Goal: Information Seeking & Learning: Learn about a topic

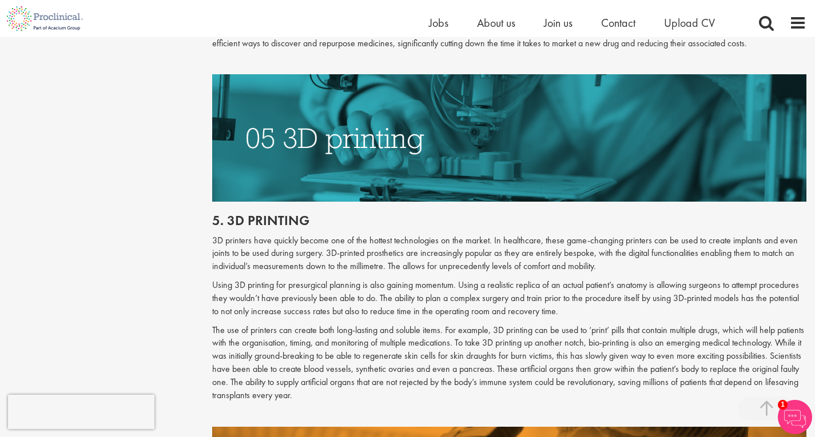
scroll to position [1823, 0]
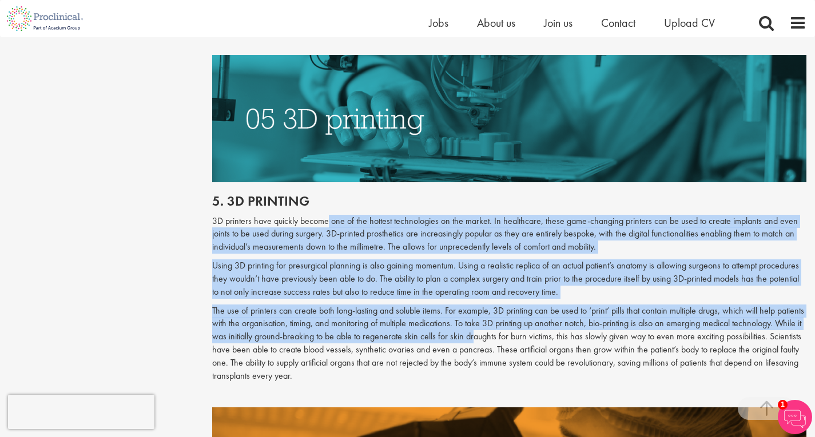
drag, startPoint x: 328, startPoint y: 204, endPoint x: 500, endPoint y: 322, distance: 208.7
click at [500, 322] on div "5. 3d printing 3D printers have quickly become one of the hottest technologies …" at bounding box center [509, 294] width 611 height 225
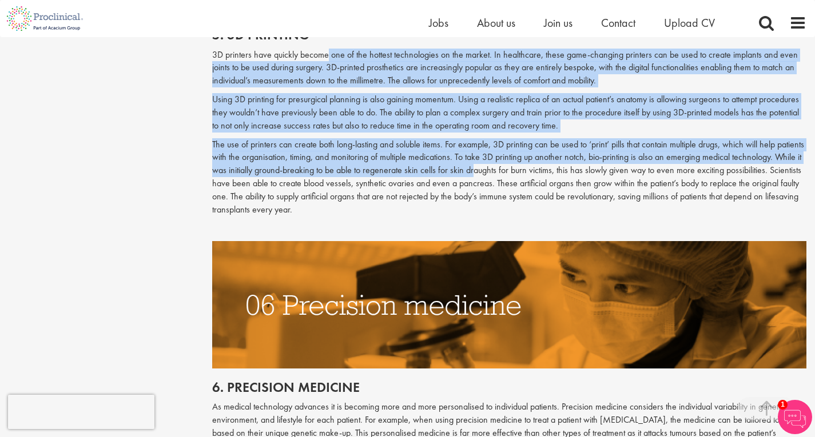
scroll to position [1995, 0]
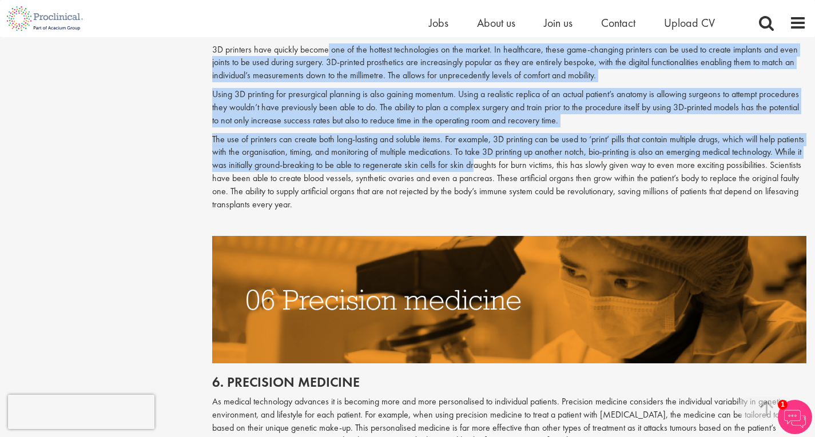
click at [500, 322] on img at bounding box center [509, 299] width 594 height 127
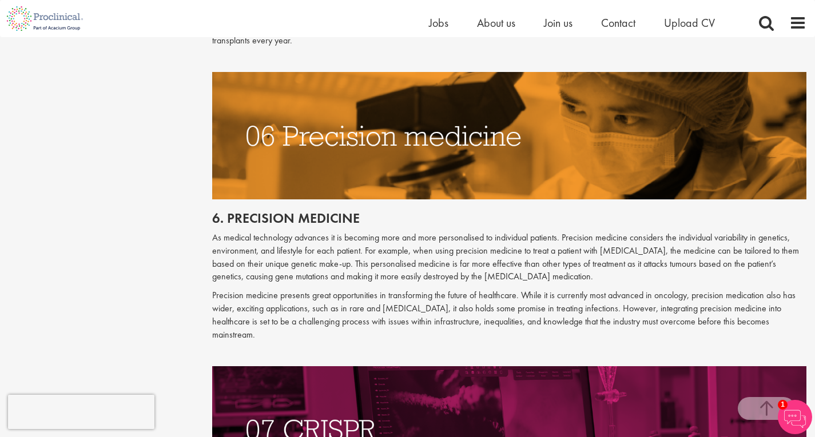
scroll to position [2166, 0]
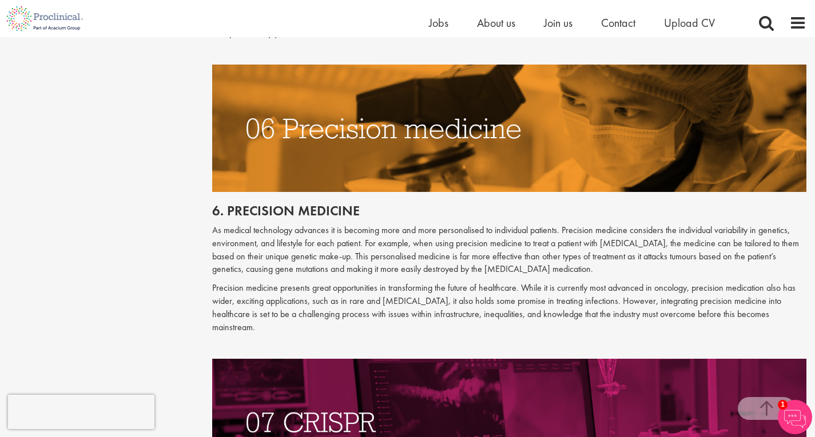
click at [262, 235] on p "As medical technology advances it is becoming more and more personalised to ind…" at bounding box center [509, 250] width 594 height 52
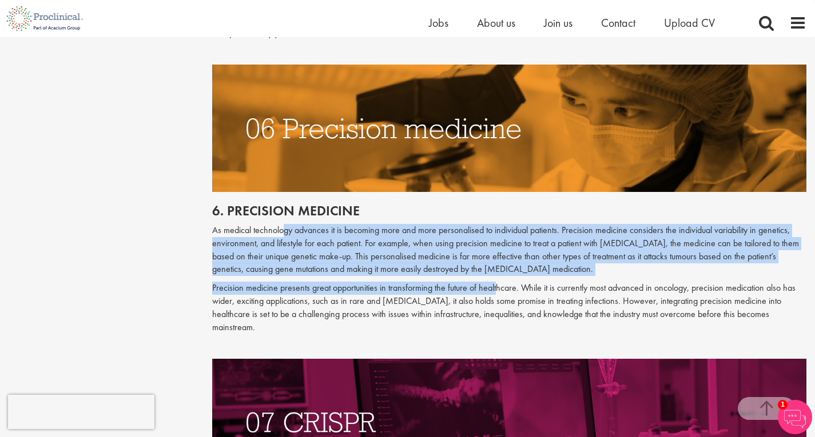
drag, startPoint x: 280, startPoint y: 216, endPoint x: 492, endPoint y: 270, distance: 218.9
click at [492, 270] on div "6. Precision medicine As medical technology advances it is becoming more and mo…" at bounding box center [509, 275] width 594 height 167
click at [492, 282] on p "Precision medicine presents great opportunities in transforming the future of h…" at bounding box center [509, 308] width 594 height 52
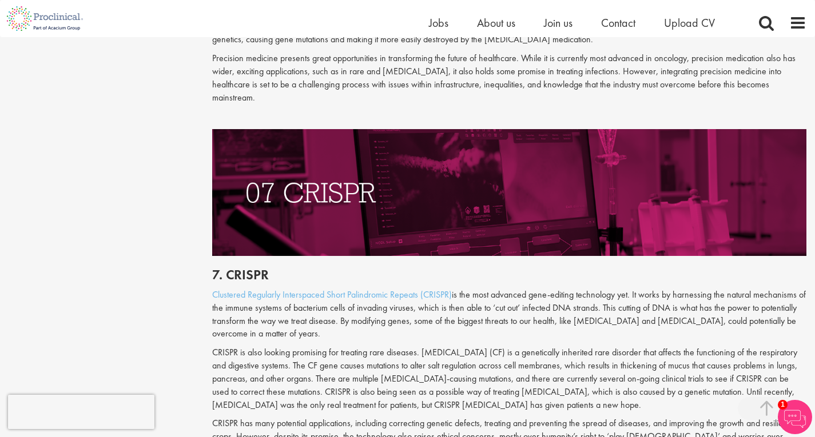
scroll to position [2452, 0]
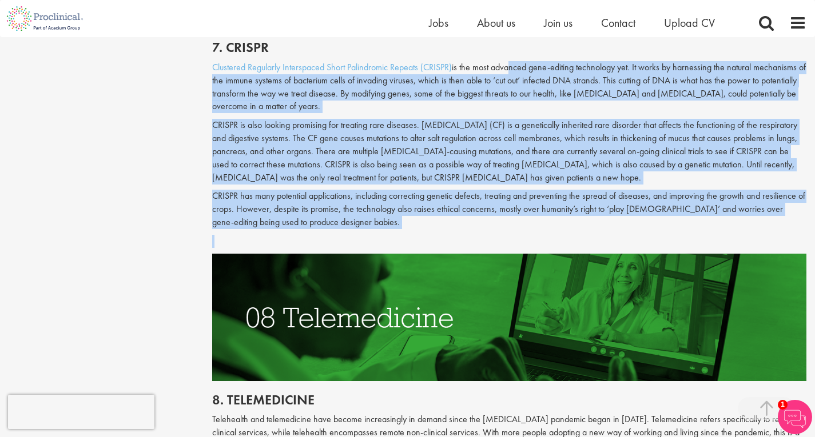
drag, startPoint x: 527, startPoint y: 230, endPoint x: 300, endPoint y: 263, distance: 228.8
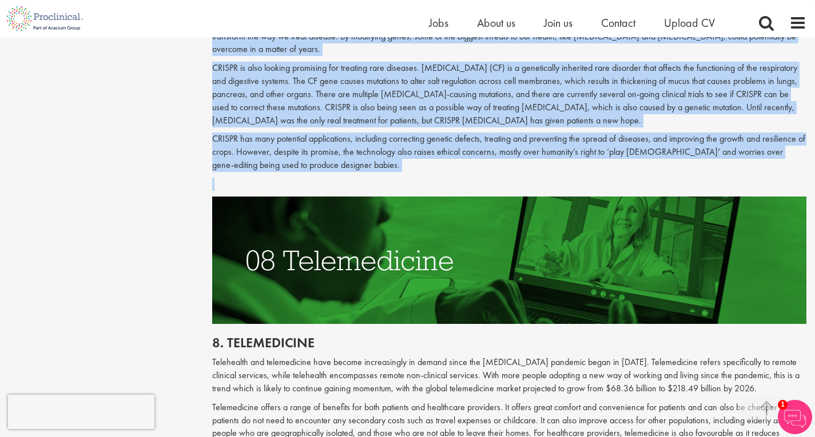
click at [300, 263] on img at bounding box center [509, 260] width 594 height 127
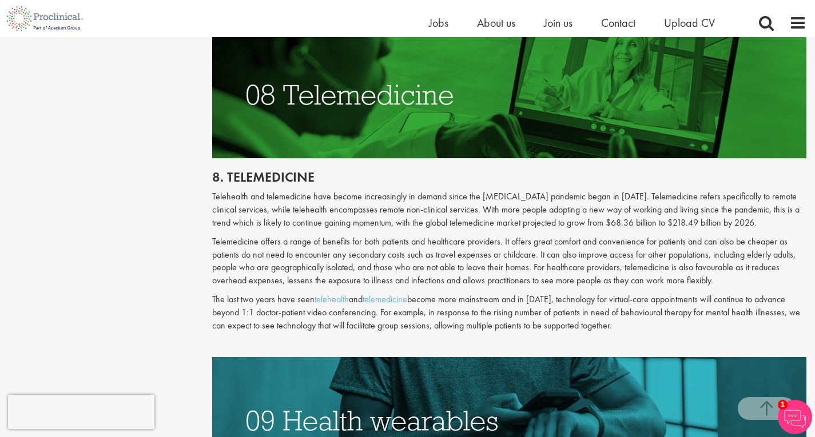
scroll to position [2852, 0]
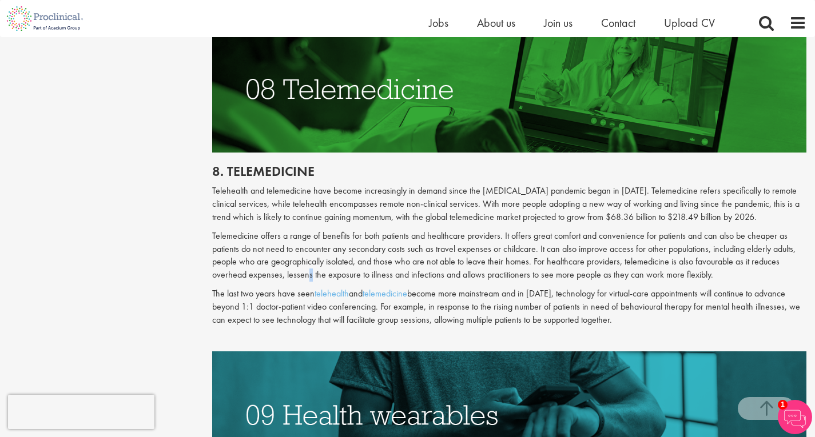
click at [309, 268] on p "Telemedicine offers a range of benefits for both patients and healthcare provid…" at bounding box center [509, 256] width 594 height 52
drag, startPoint x: 307, startPoint y: 203, endPoint x: 313, endPoint y: 200, distance: 6.4
click at [310, 201] on p "Telehealth and telemedicine have become increasingly in demand since the [MEDIC…" at bounding box center [509, 204] width 594 height 39
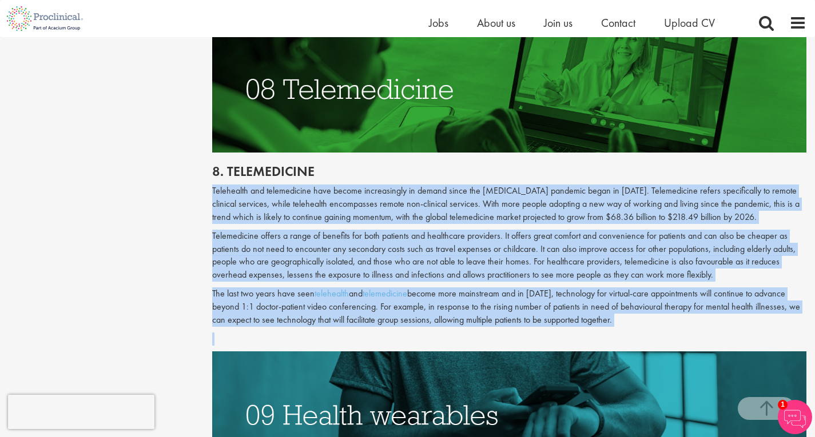
drag, startPoint x: 212, startPoint y: 179, endPoint x: 653, endPoint y: 321, distance: 463.2
click at [653, 321] on div "8. Telemedicine Telehealth and telemedicine have become increasingly in demand …" at bounding box center [509, 252] width 611 height 199
copy div "Telehealth and telemedicine have become increasingly in demand since the [MEDIC…"
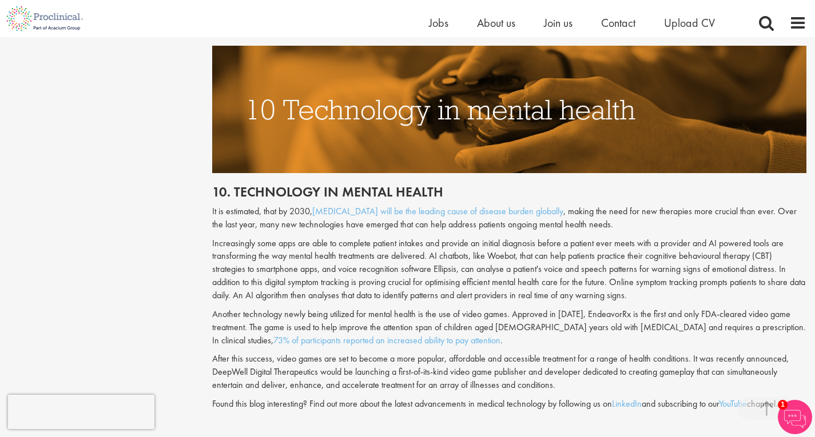
scroll to position [3538, 0]
